Goal: Task Accomplishment & Management: Manage account settings

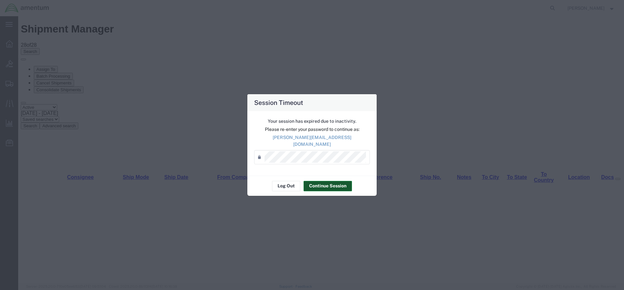
click at [314, 181] on button "Continue Session" at bounding box center [327, 186] width 48 height 10
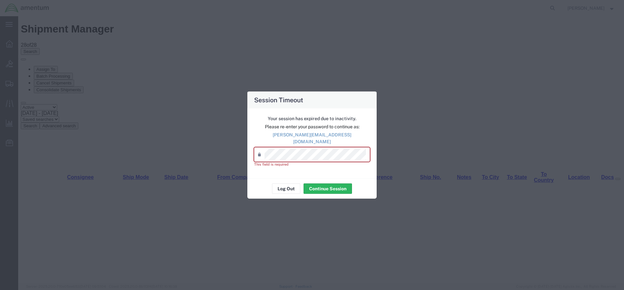
click at [283, 147] on div "Password *" at bounding box center [312, 154] width 116 height 14
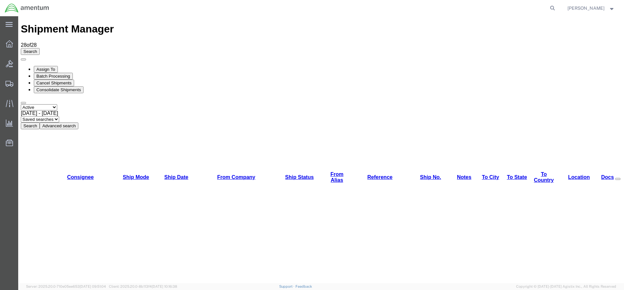
click at [40, 122] on button "Search" at bounding box center [30, 125] width 19 height 7
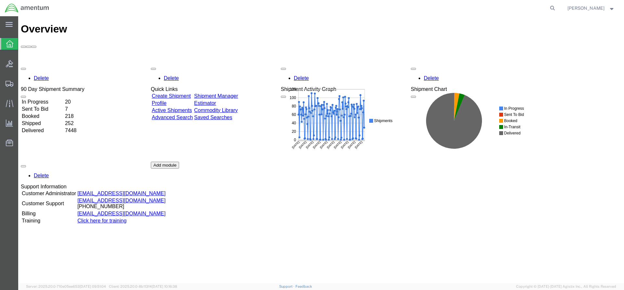
click at [238, 64] on div "Delete 90 Day Shipment Summary In Progress 20 Sent To Bid 7 Booked 218 Shipped …" at bounding box center [321, 161] width 600 height 195
click at [238, 93] on link "Shipment Manager" at bounding box center [216, 96] width 44 height 6
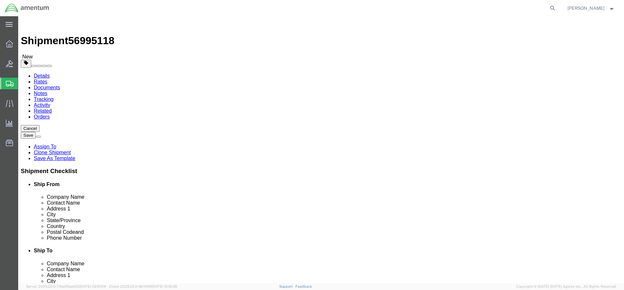
select select "42668"
select select "42709"
click button "Rate Shipment"
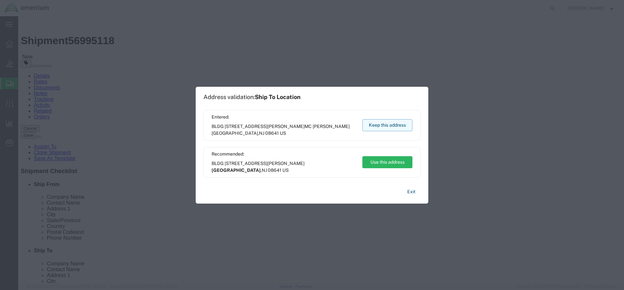
click at [372, 124] on button "Keep this address" at bounding box center [387, 125] width 50 height 12
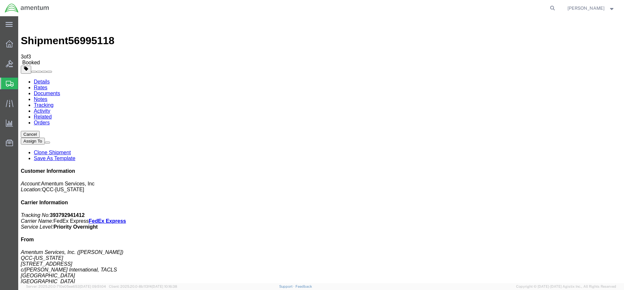
drag, startPoint x: 232, startPoint y: 113, endPoint x: 261, endPoint y: 116, distance: 29.4
copy td "393792941412"
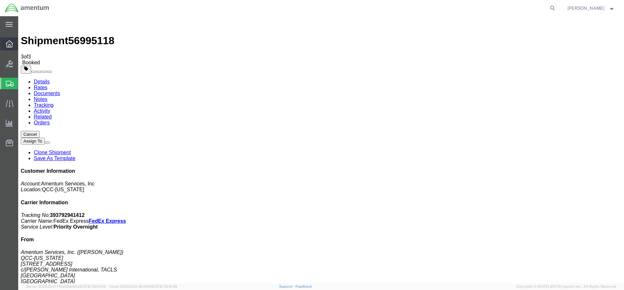
click at [11, 45] on icon at bounding box center [9, 43] width 7 height 7
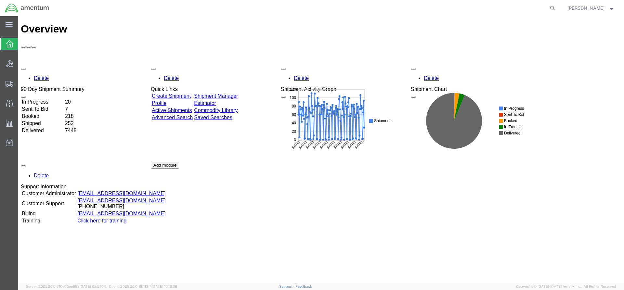
click at [228, 93] on link "Shipment Manager" at bounding box center [216, 96] width 44 height 6
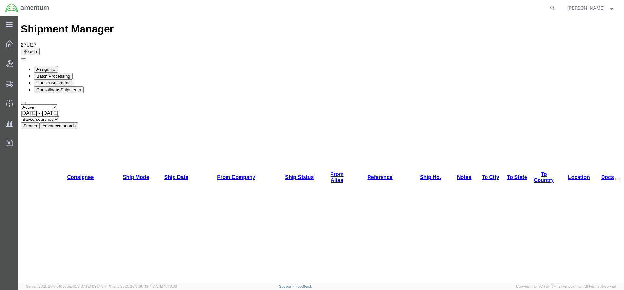
click at [40, 122] on button "Search" at bounding box center [30, 125] width 19 height 7
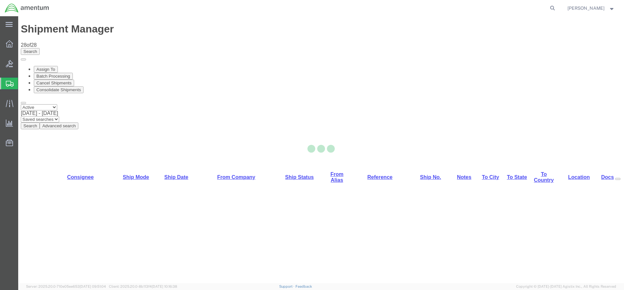
select select "42668"
select select "42682"
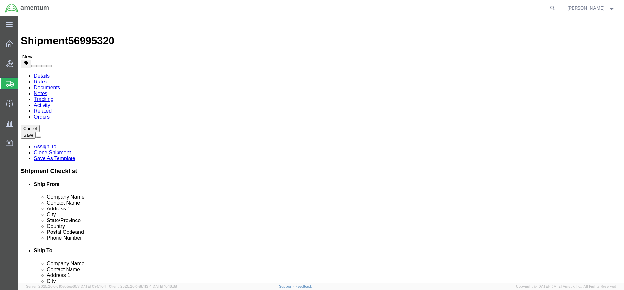
click link "Special Services"
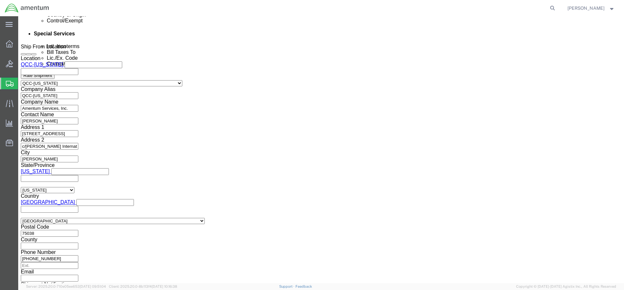
scroll to position [422, 0]
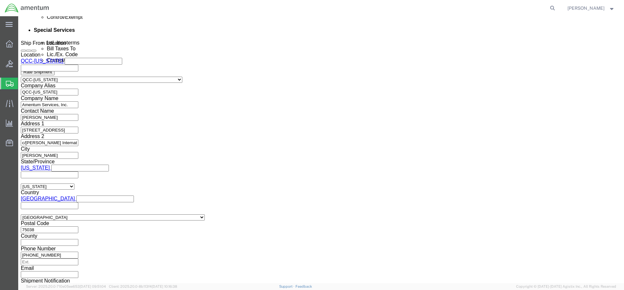
click select "Select AES-Direct EEI Carrier File EEI EEI Exempt"
select select "EXEM"
click select "Select AES-Direct EEI Carrier File EEI EEI Exempt"
drag, startPoint x: 338, startPoint y: 225, endPoint x: 317, endPoint y: 218, distance: 21.8
click div "30.37A"
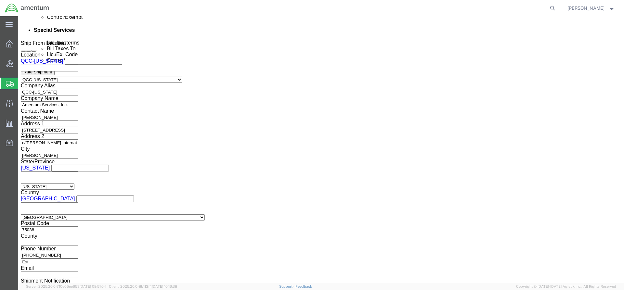
drag, startPoint x: 119, startPoint y: 213, endPoint x: 119, endPoint y: 220, distance: 6.5
click select "Select ATF BIS DEA EPA FDA FTR ITAR OFAC Other (OPA)"
select select "FTR"
click select "Select ATF BIS DEA EPA FDA FTR ITAR OFAC Other (OPA)"
click select "Select 30.2(d)(2) 30.36 30.37(a) 30.37(f) 30.37(g) 30.37(h) 30.37(i) 30.37(j) 3…"
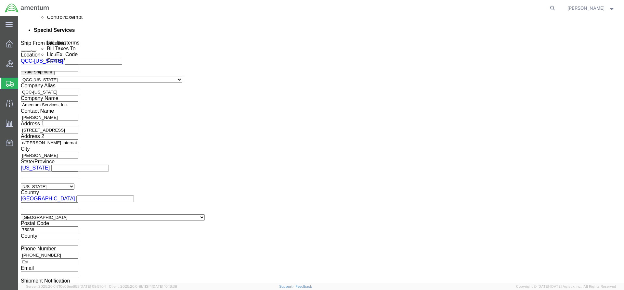
select select "30.37(a)"
click select "Select 30.2(d)(2) 30.36 30.37(a) 30.37(f) 30.37(g) 30.37(h) 30.37(i) 30.37(j) 3…"
click button "Rate Shipment"
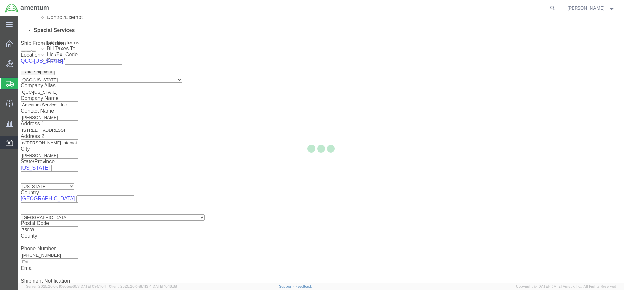
scroll to position [0, 0]
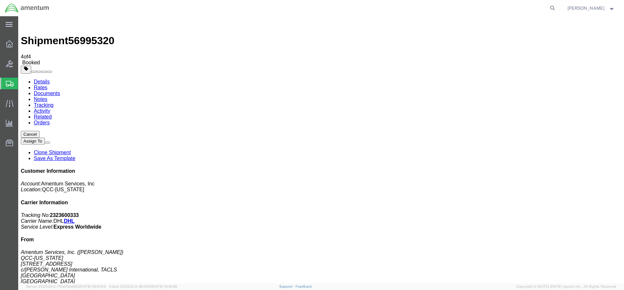
click at [7, 45] on icon at bounding box center [9, 43] width 7 height 7
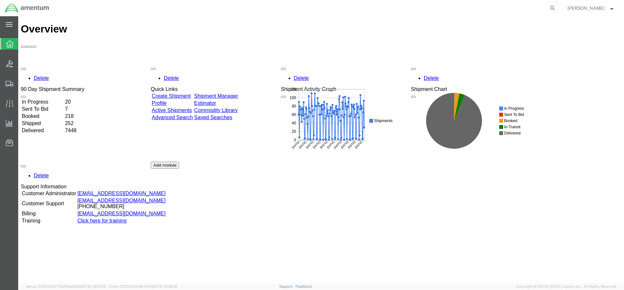
click at [222, 64] on div "Delete 90 Day Shipment Summary In Progress 20 Sent To Bid 7 Booked 218 Shipped …" at bounding box center [321, 161] width 600 height 195
click at [222, 93] on link "Shipment Manager" at bounding box center [216, 96] width 44 height 6
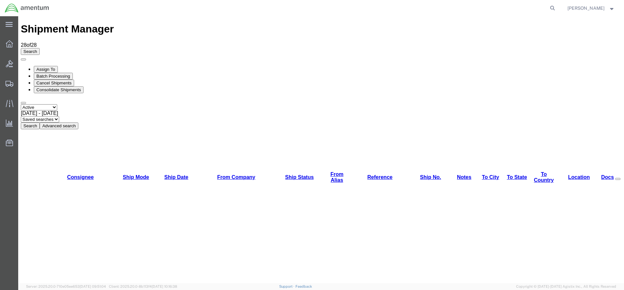
click at [40, 122] on button "Search" at bounding box center [30, 125] width 19 height 7
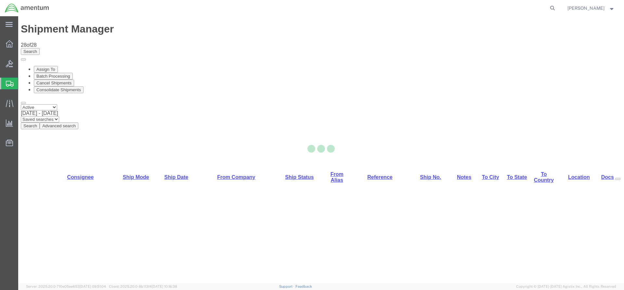
select select "42668"
select select "42706"
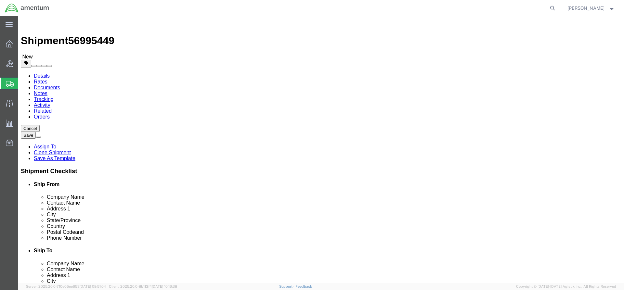
click button "Rate Shipment"
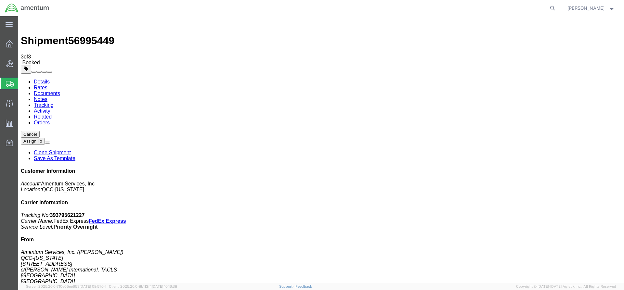
drag, startPoint x: 232, startPoint y: 117, endPoint x: 254, endPoint y: 117, distance: 22.4
copy td "393795621227"
drag, startPoint x: 272, startPoint y: 114, endPoint x: 34, endPoint y: 106, distance: 237.9
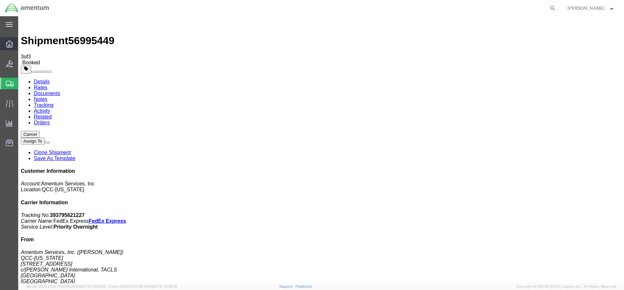
click at [11, 45] on icon at bounding box center [9, 43] width 7 height 7
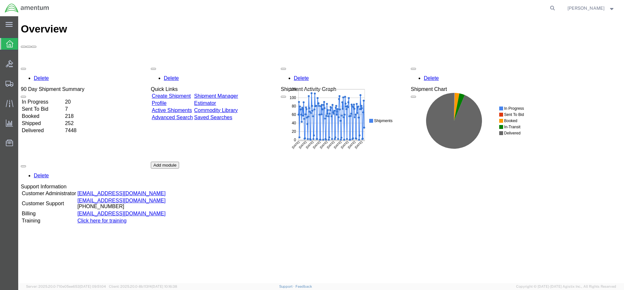
click at [238, 93] on link "Shipment Manager" at bounding box center [216, 96] width 44 height 6
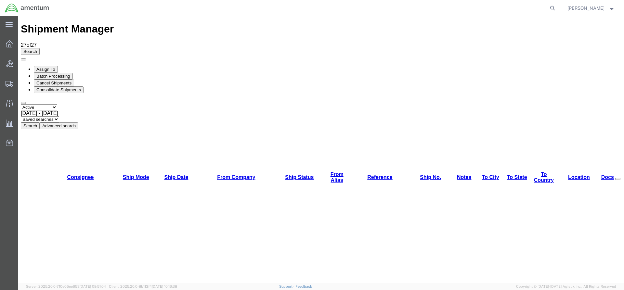
drag, startPoint x: 203, startPoint y: 43, endPoint x: 192, endPoint y: 39, distance: 11.7
click at [40, 122] on button "Search" at bounding box center [30, 125] width 19 height 7
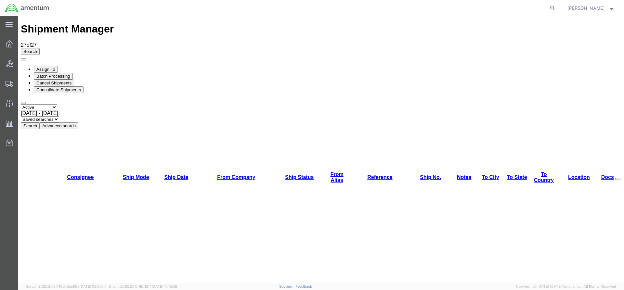
click at [40, 122] on button "Search" at bounding box center [30, 125] width 19 height 7
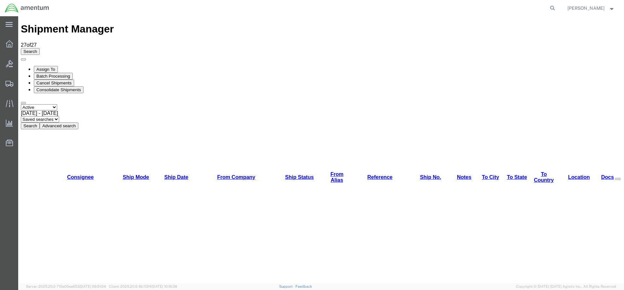
click at [40, 122] on button "Search" at bounding box center [30, 125] width 19 height 7
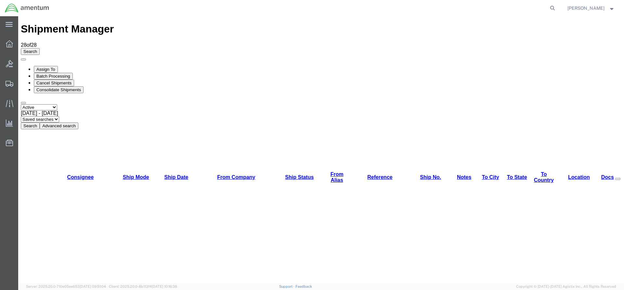
click at [40, 122] on button "Search" at bounding box center [30, 125] width 19 height 7
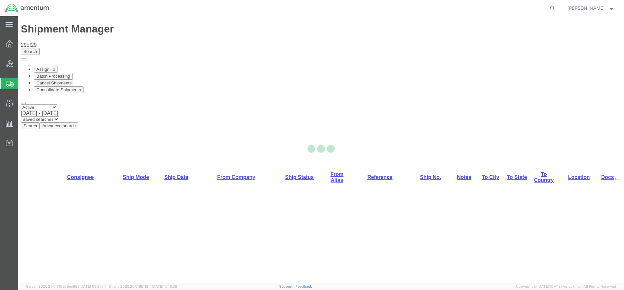
select select "42668"
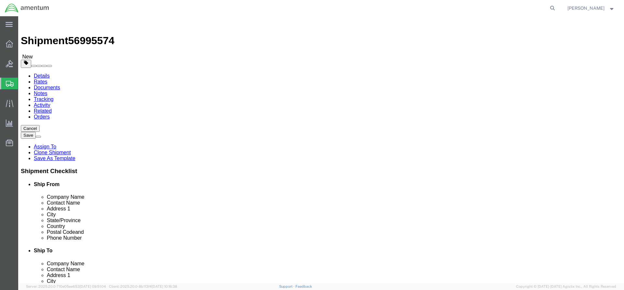
click button "Rate Shipment"
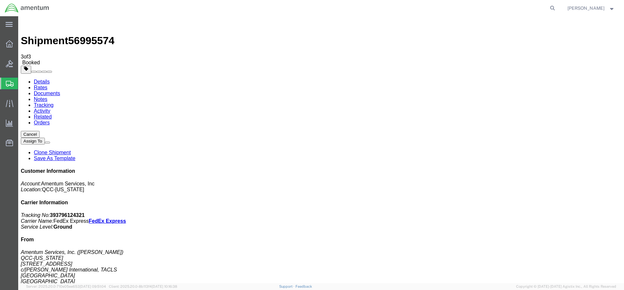
drag, startPoint x: 232, startPoint y: 116, endPoint x: 257, endPoint y: 113, distance: 24.9
drag, startPoint x: 245, startPoint y: 133, endPoint x: 236, endPoint y: 123, distance: 13.8
drag, startPoint x: 233, startPoint y: 116, endPoint x: 257, endPoint y: 115, distance: 24.7
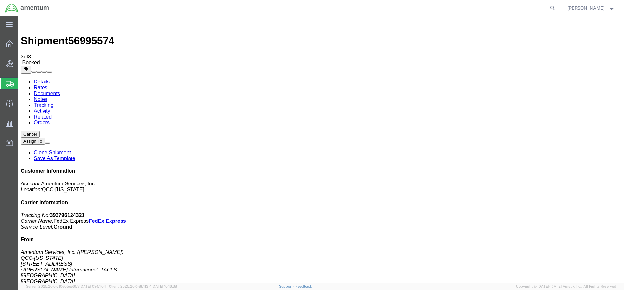
copy td "393796124321"
drag, startPoint x: 271, startPoint y: 116, endPoint x: 27, endPoint y: 94, distance: 244.9
click at [9, 45] on icon at bounding box center [9, 43] width 7 height 7
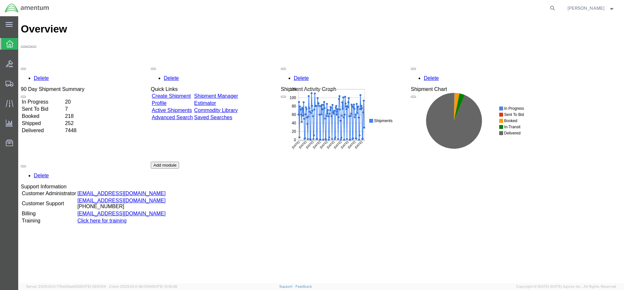
click at [238, 93] on link "Shipment Manager" at bounding box center [216, 96] width 44 height 6
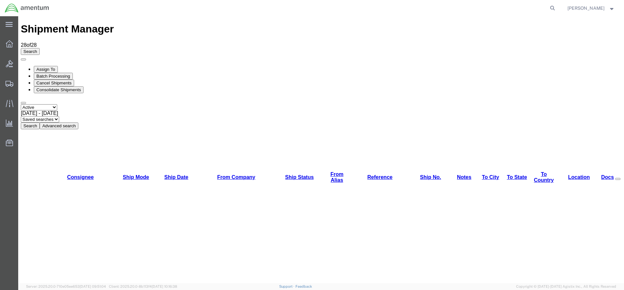
click at [40, 122] on button "Search" at bounding box center [30, 125] width 19 height 7
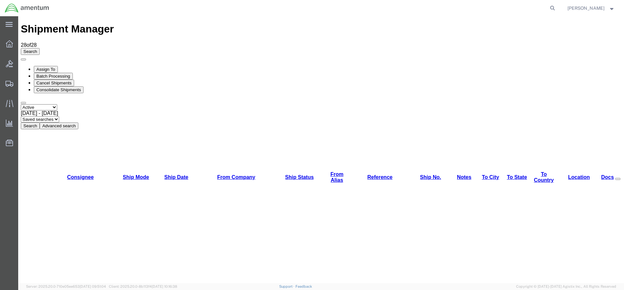
click at [40, 122] on button "Search" at bounding box center [30, 125] width 19 height 7
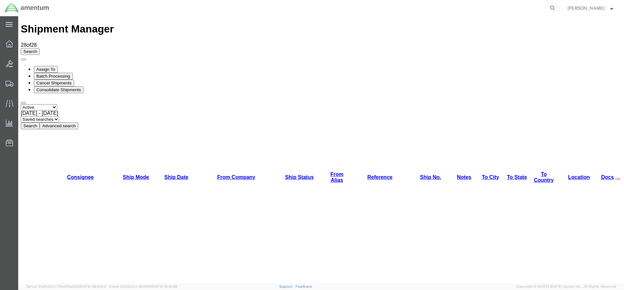
click at [40, 122] on button "Search" at bounding box center [30, 125] width 19 height 7
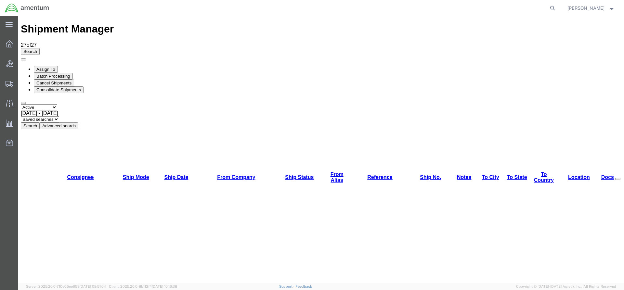
click at [40, 122] on button "Search" at bounding box center [30, 125] width 19 height 7
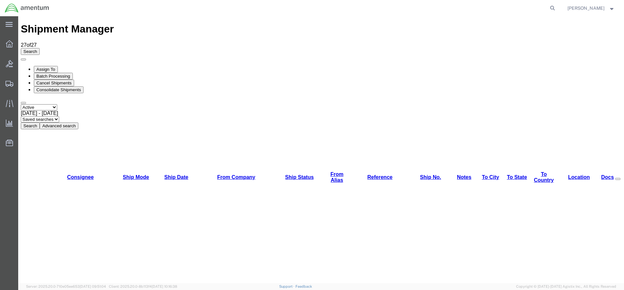
click at [40, 122] on button "Search" at bounding box center [30, 125] width 19 height 7
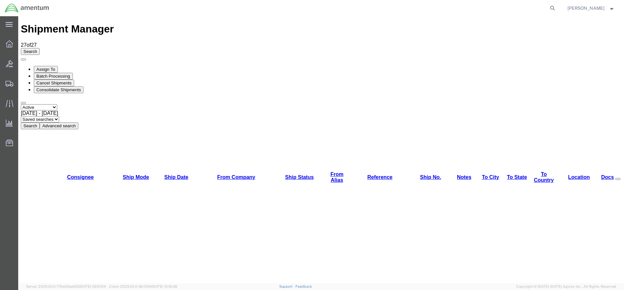
click at [40, 122] on button "Search" at bounding box center [30, 125] width 19 height 7
click at [13, 49] on div at bounding box center [9, 43] width 18 height 13
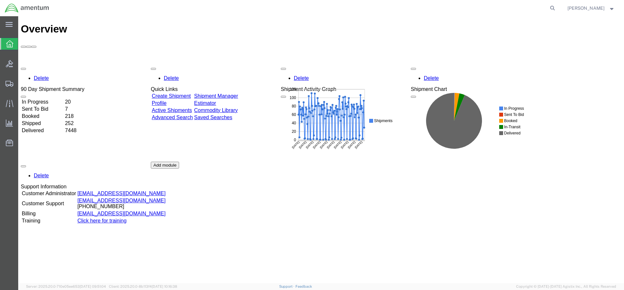
click at [230, 93] on link "Shipment Manager" at bounding box center [216, 96] width 44 height 6
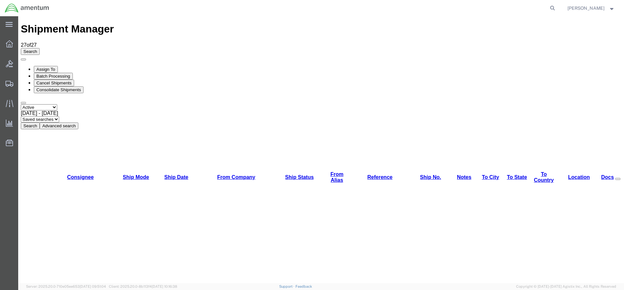
click at [40, 122] on button "Search" at bounding box center [30, 125] width 19 height 7
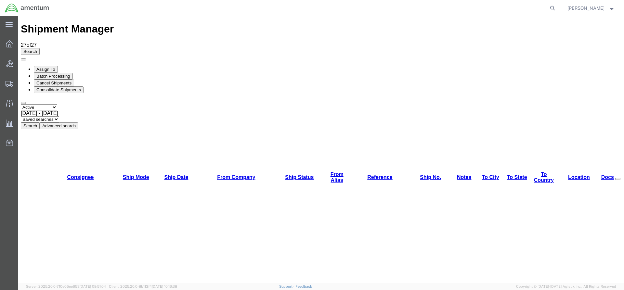
click at [40, 122] on button "Search" at bounding box center [30, 125] width 19 height 7
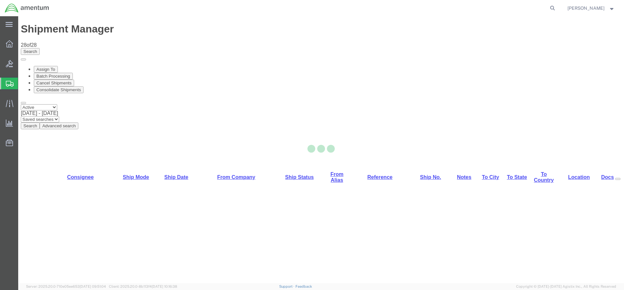
select select "42668"
select select "42677"
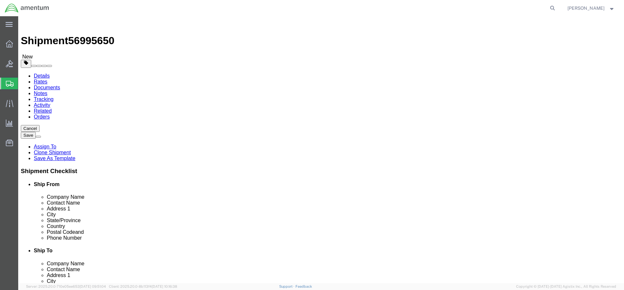
click link "ADDITIONAL INFORMATION"
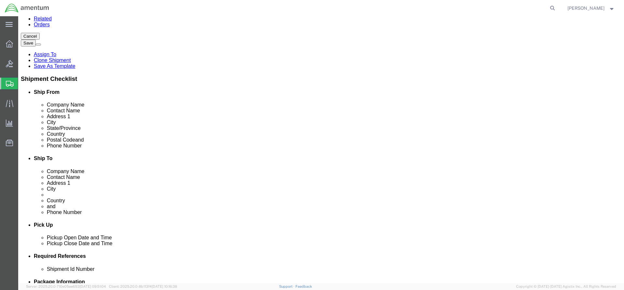
scroll to position [97, 0]
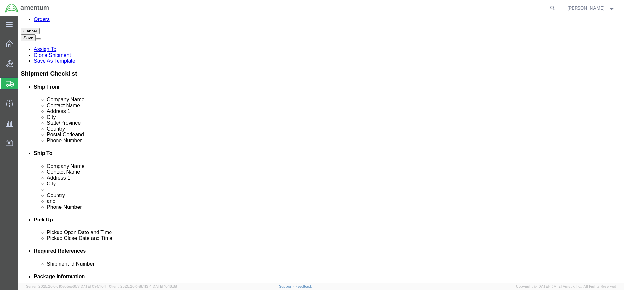
click button "Add"
drag, startPoint x: 339, startPoint y: 199, endPoint x: 344, endPoint y: 199, distance: 4.9
click select "Select EIN EORI TIN VAT Other"
select select "EORI"
click select "Select EIN EORI TIN VAT Other"
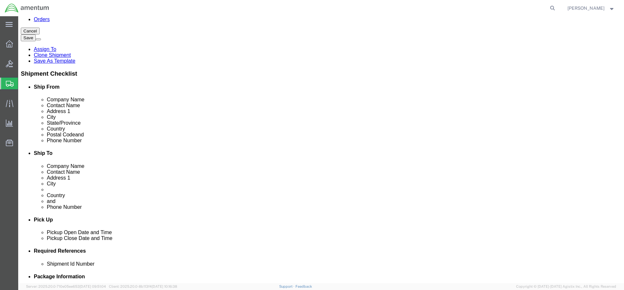
click input "text"
type input "[US_VEHICLE_IDENTIFICATION_NUMBER]"
click link "Special Services"
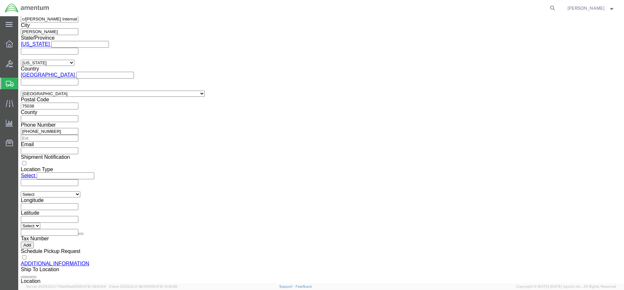
scroll to position [552, 0]
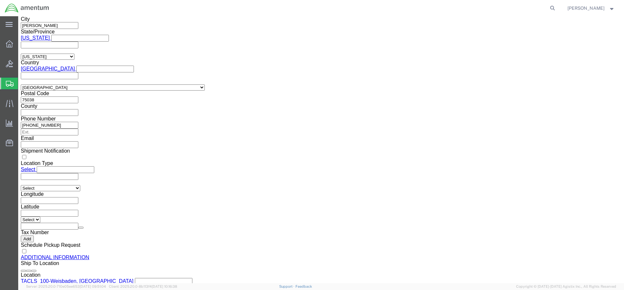
click select "Select AES-Direct EEI Carrier File EEI EEI Exempt"
select select "AESD"
click select "Select AES-Direct EEI Carrier File EEI EEI Exempt"
click button "Rate Shipment"
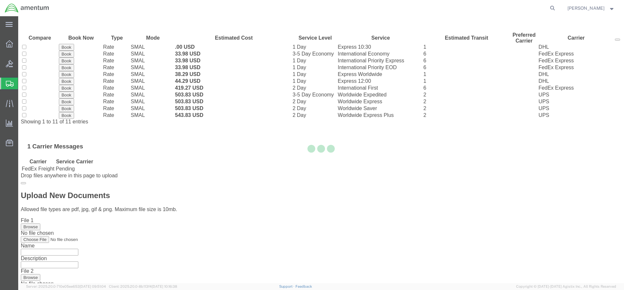
scroll to position [0, 0]
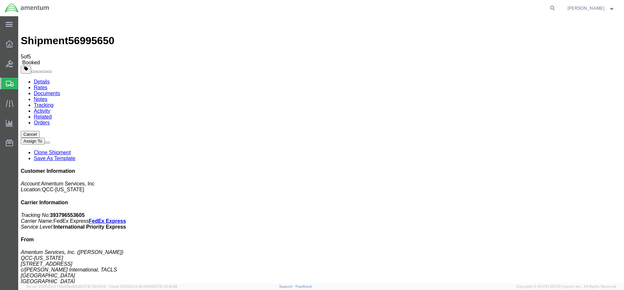
click at [11, 43] on icon at bounding box center [9, 43] width 7 height 7
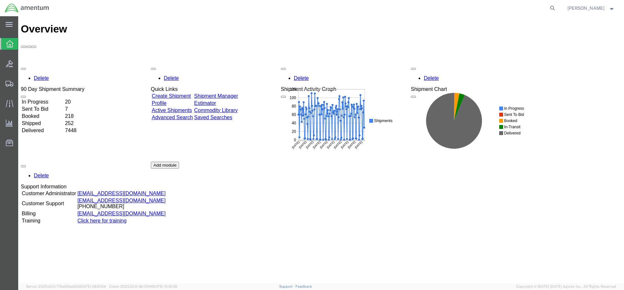
click at [234, 93] on link "Shipment Manager" at bounding box center [216, 96] width 44 height 6
